Goal: Transaction & Acquisition: Purchase product/service

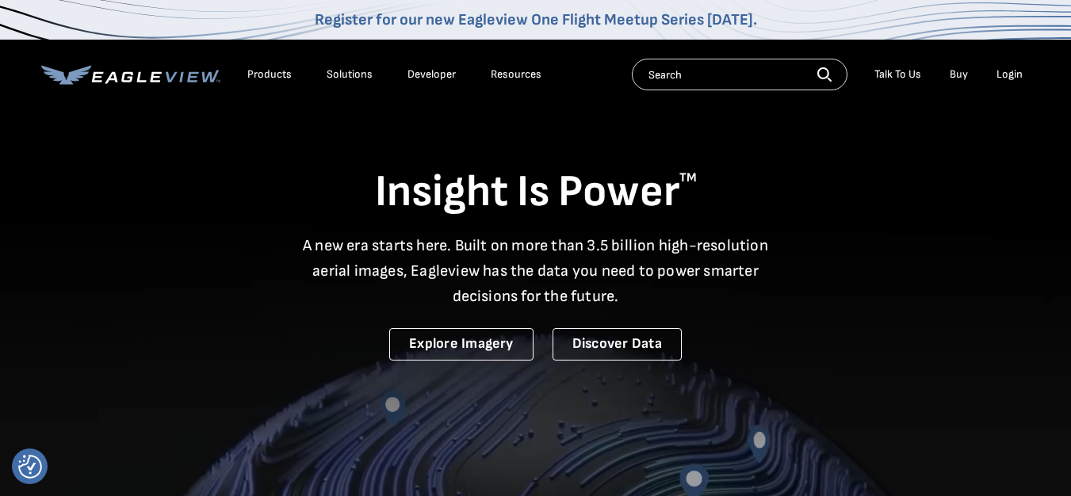
click at [770, 84] on input "text" at bounding box center [740, 75] width 216 height 32
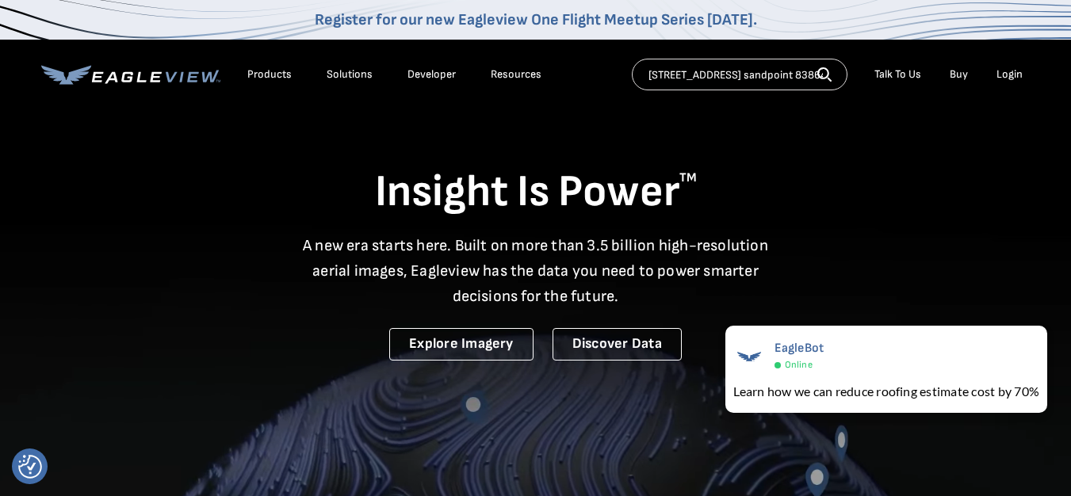
type input "1703 larch st. sandpoint 83864"
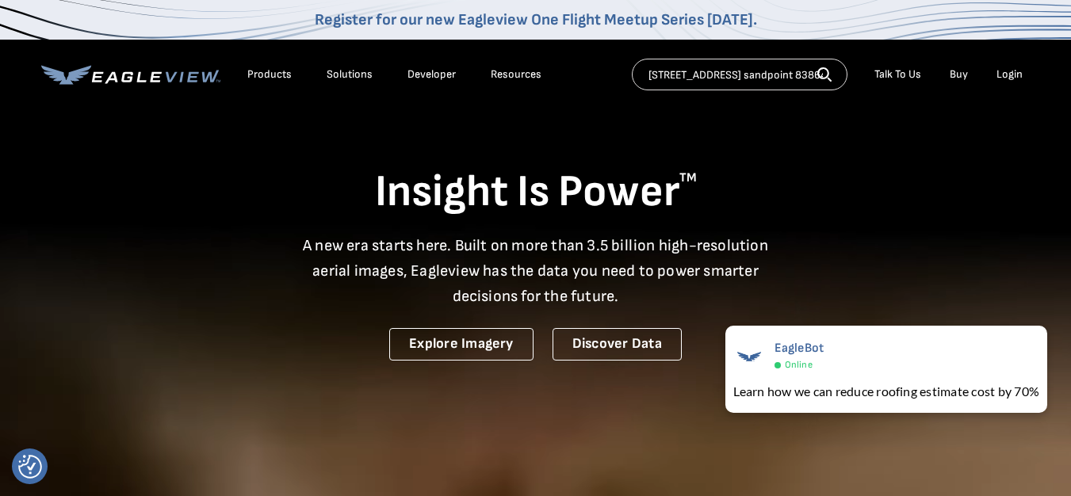
click at [822, 73] on icon "button" at bounding box center [825, 74] width 14 height 14
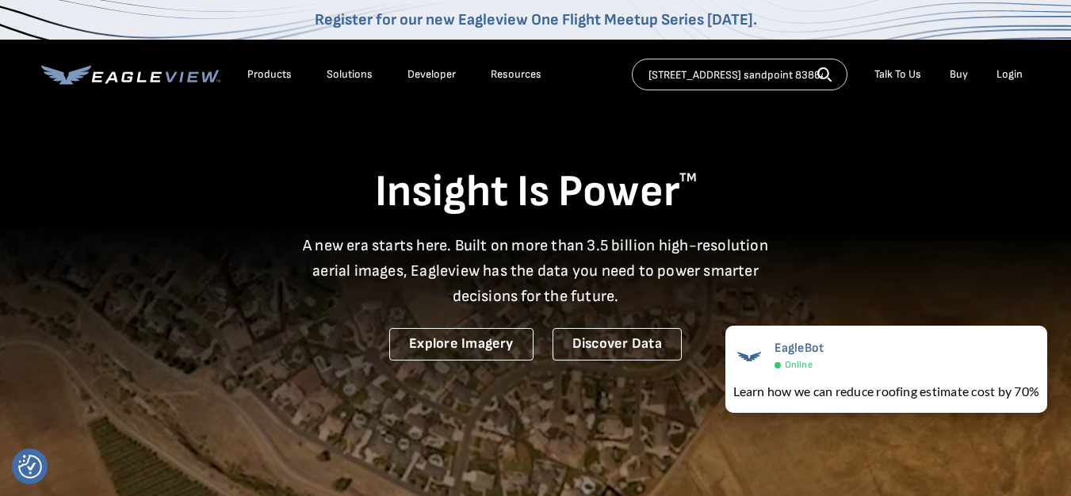
click at [826, 77] on icon "button" at bounding box center [824, 73] width 12 height 12
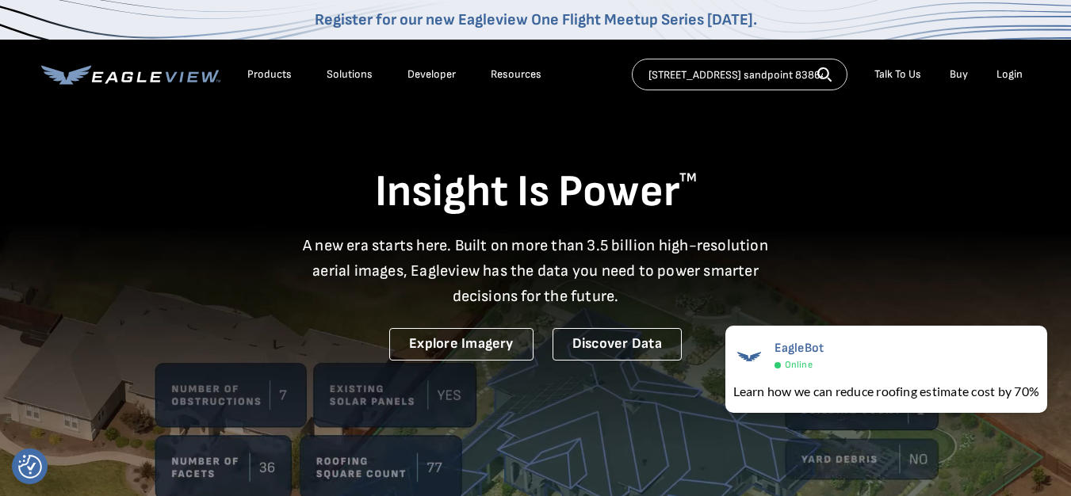
click at [828, 72] on icon "button" at bounding box center [825, 74] width 14 height 14
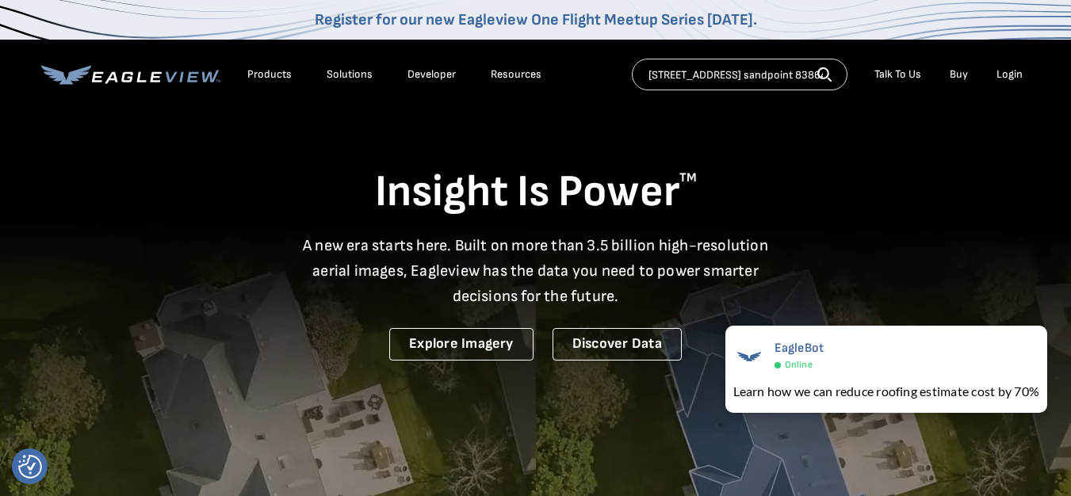
click at [772, 82] on input "1703 larch st. sandpoint 83864" at bounding box center [740, 75] width 216 height 32
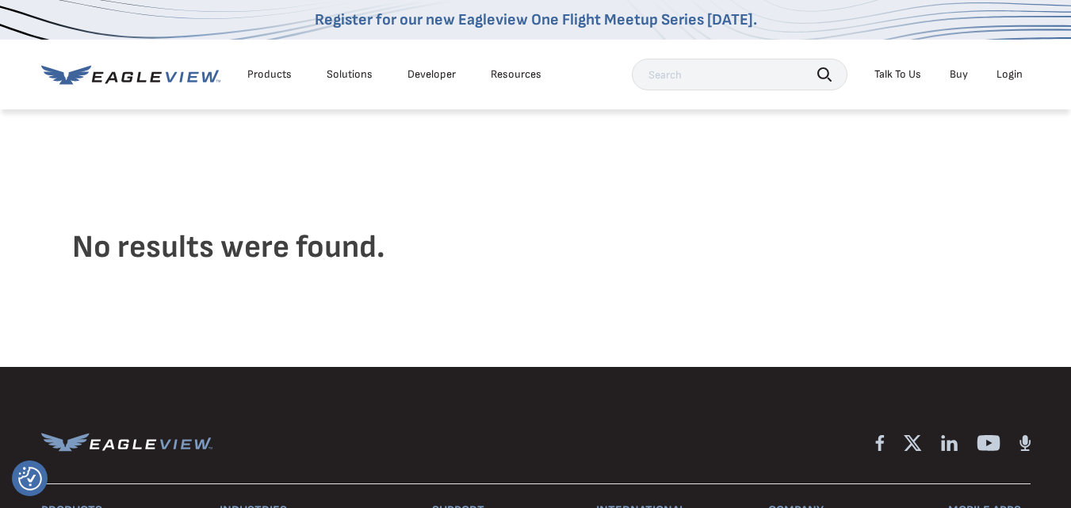
click at [997, 73] on div "Login" at bounding box center [1010, 74] width 26 height 14
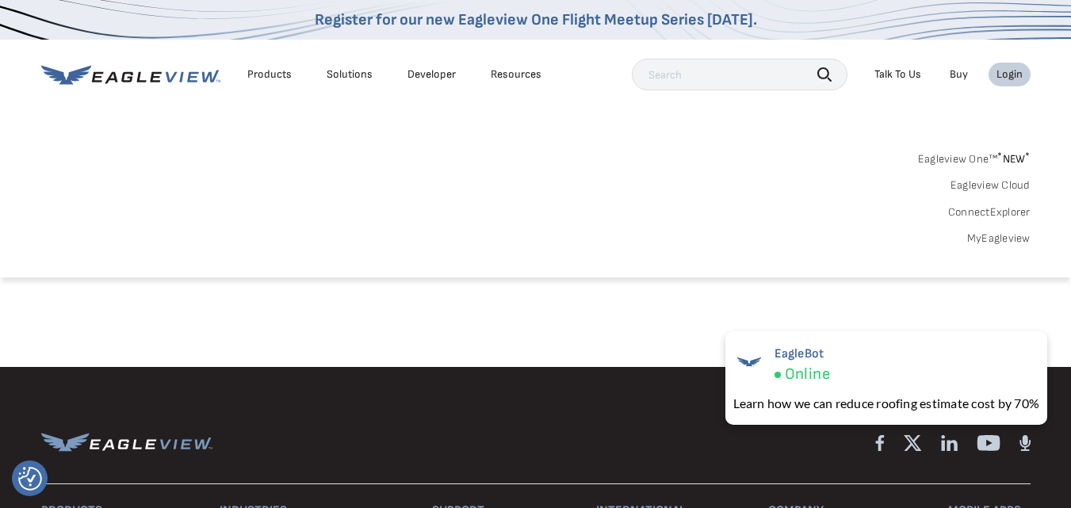
click at [795, 148] on div "Eagleview One™ * NEW * Eagleview Cloud ConnectExplorer MyEagleview" at bounding box center [536, 197] width 990 height 98
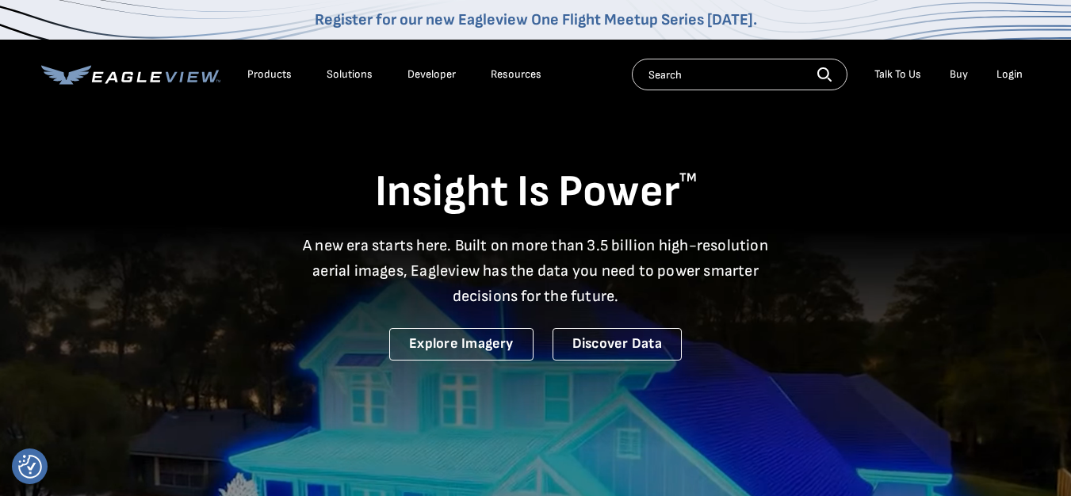
click at [1002, 77] on div "Login" at bounding box center [1010, 74] width 26 height 14
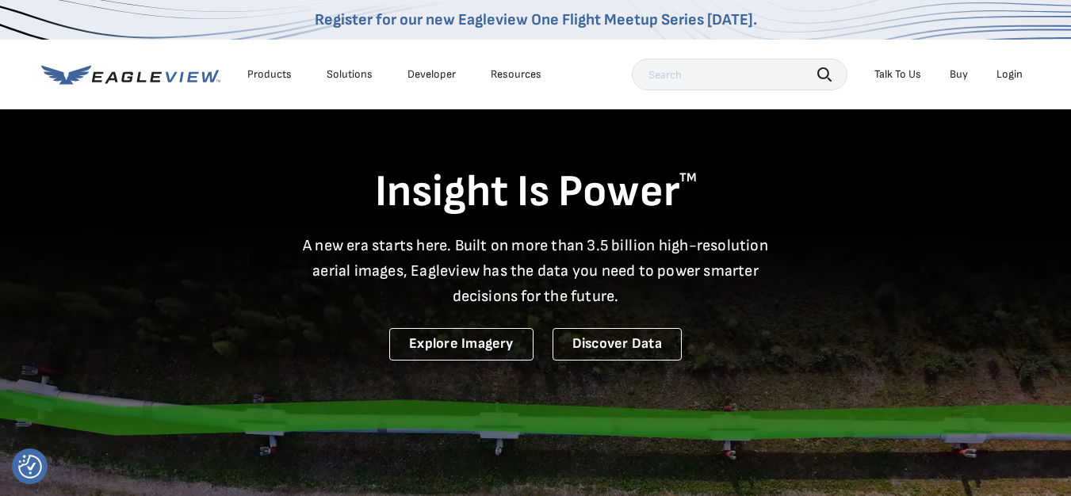
click at [953, 75] on link "Buy" at bounding box center [959, 74] width 18 height 14
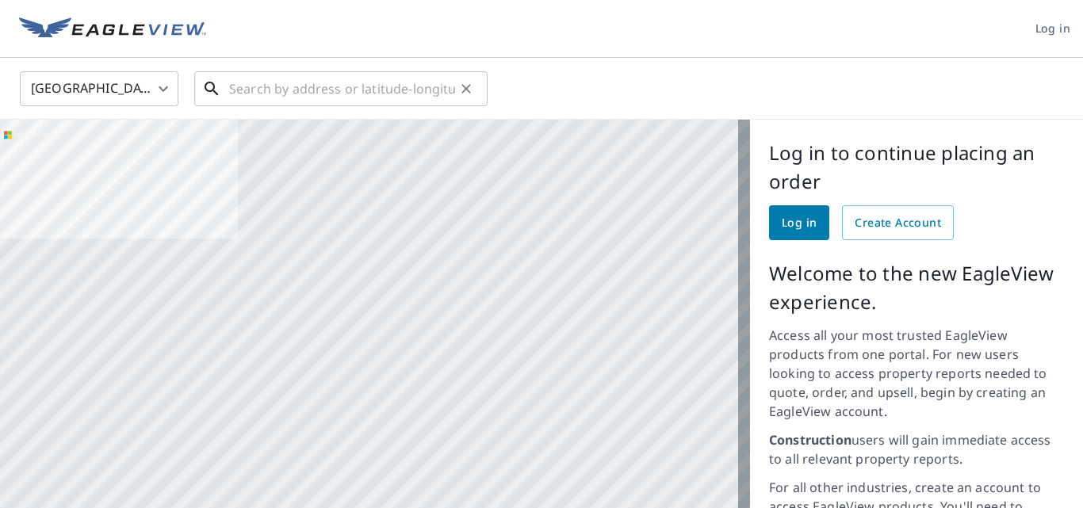
click at [362, 85] on input "text" at bounding box center [342, 89] width 226 height 44
